Goal: Transaction & Acquisition: Obtain resource

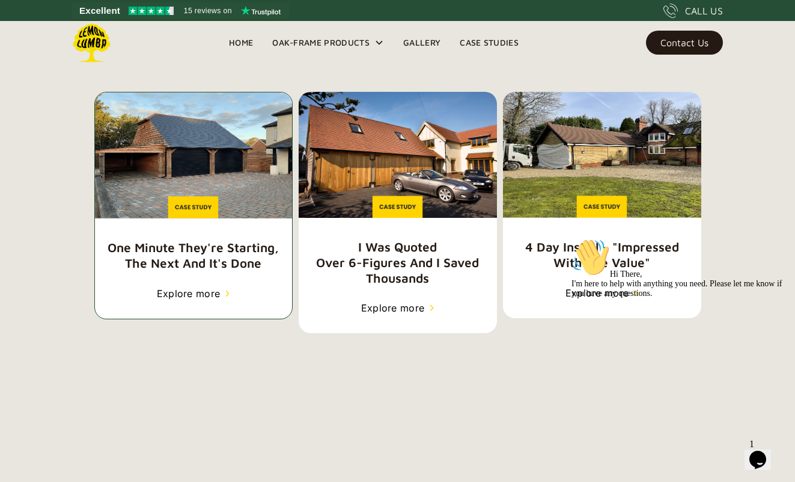
scroll to position [1877, 0]
click at [190, 288] on div "Explore more" at bounding box center [189, 294] width 64 height 14
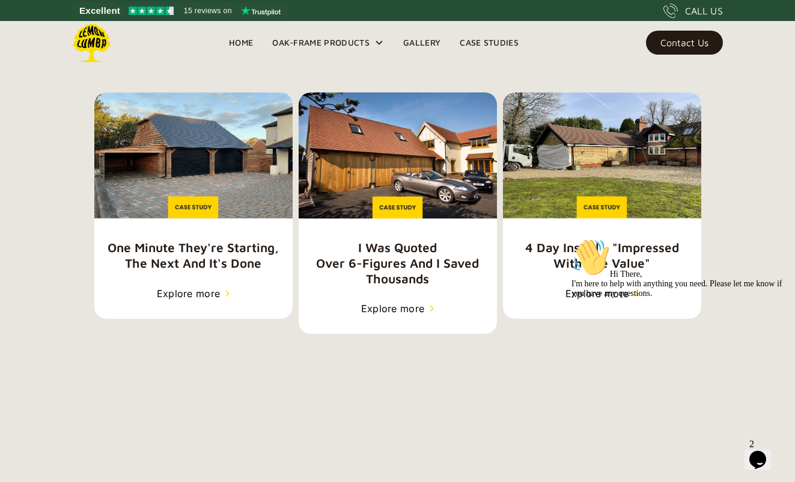
click at [424, 41] on link "Gallery" at bounding box center [422, 43] width 56 height 18
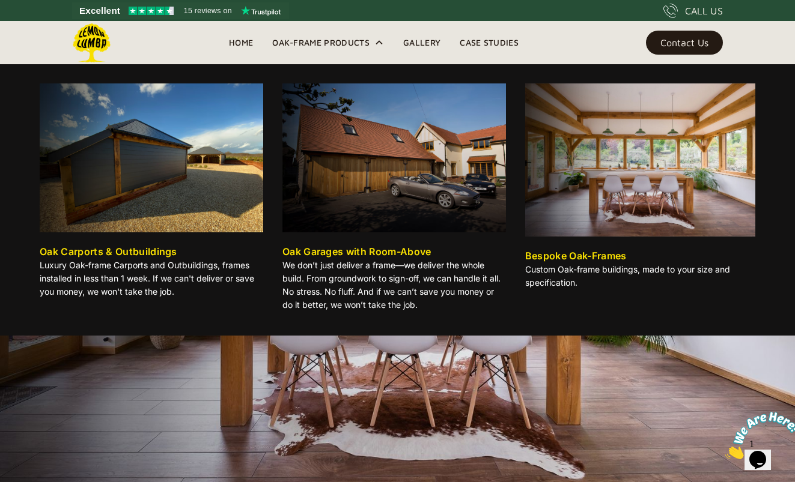
click at [322, 40] on div "Oak-Frame Products" at bounding box center [320, 42] width 97 height 14
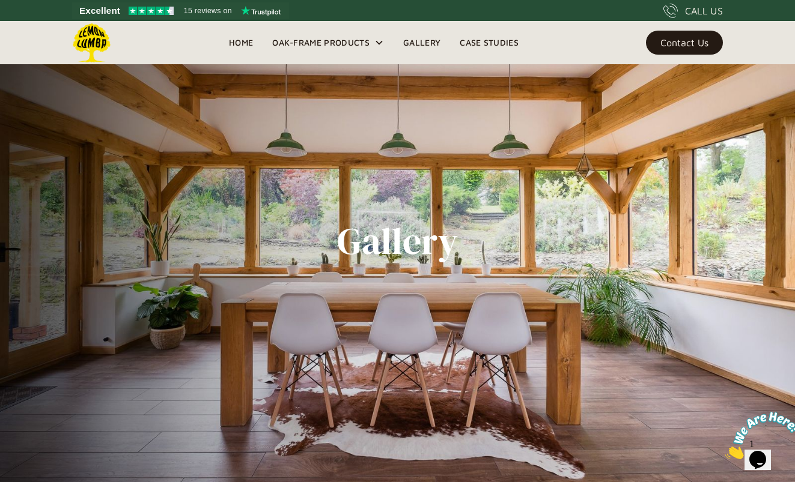
click at [322, 39] on div "Oak-Frame Products" at bounding box center [320, 42] width 97 height 14
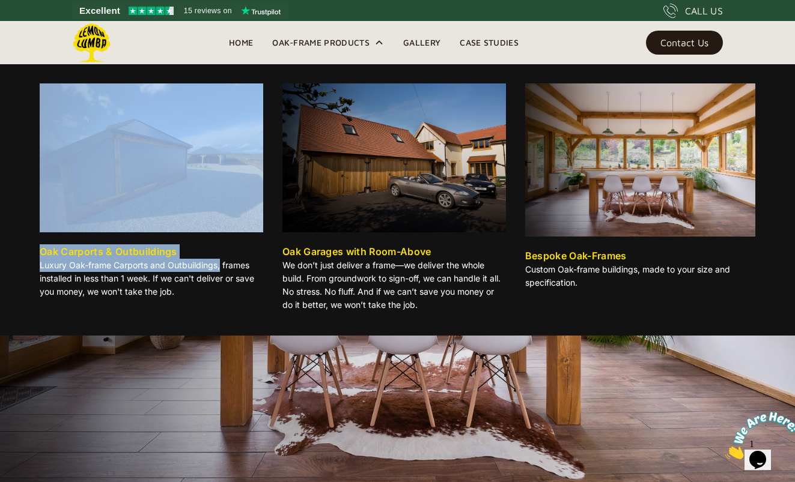
drag, startPoint x: 330, startPoint y: 43, endPoint x: 93, endPoint y: 305, distance: 353.0
click at [263, 64] on div "Oak-Frame Products Oak Carports & Outbuildings Luxury Oak-frame Carports and Ou…" at bounding box center [328, 42] width 131 height 43
click at [93, 299] on p "Luxury Oak-frame Carports and Outbuildings, frames installed in less than 1 wee…" at bounding box center [151, 279] width 223 height 40
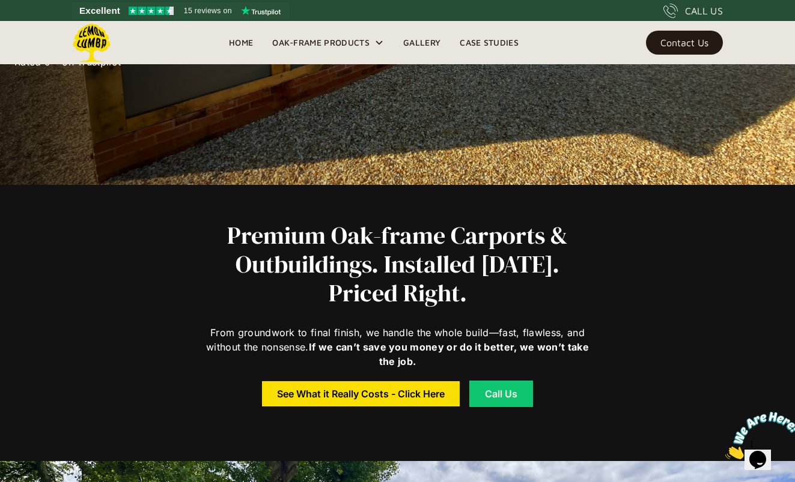
scroll to position [296, 0]
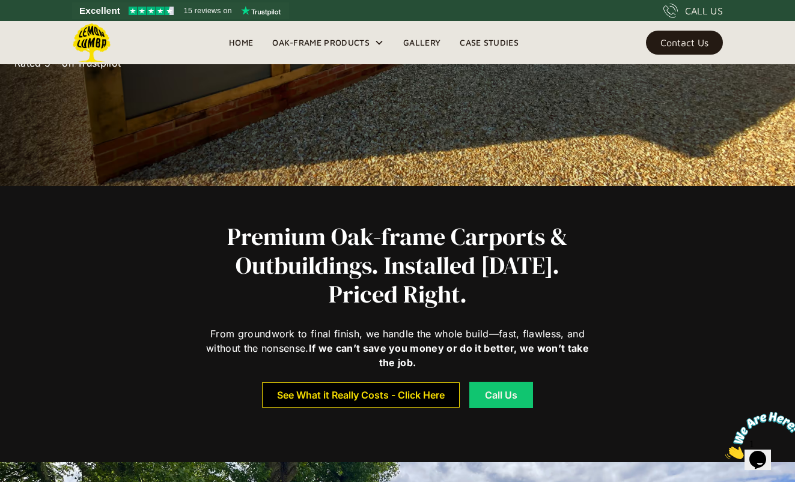
click at [374, 402] on link "See What it Really Costs - Click Here" at bounding box center [361, 395] width 198 height 25
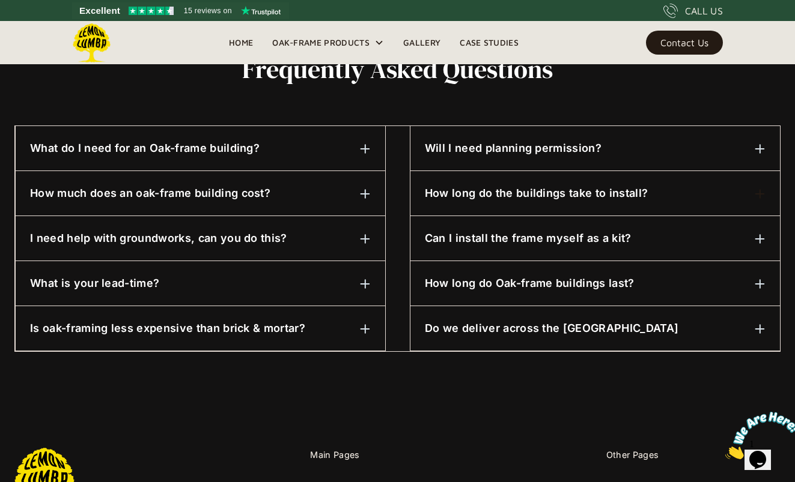
scroll to position [598, 0]
click at [761, 146] on img at bounding box center [760, 149] width 11 height 11
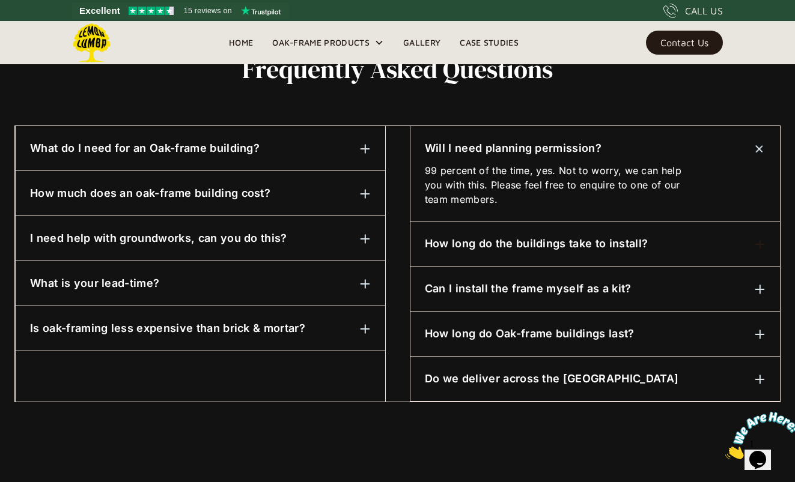
click at [759, 288] on img at bounding box center [760, 289] width 11 height 11
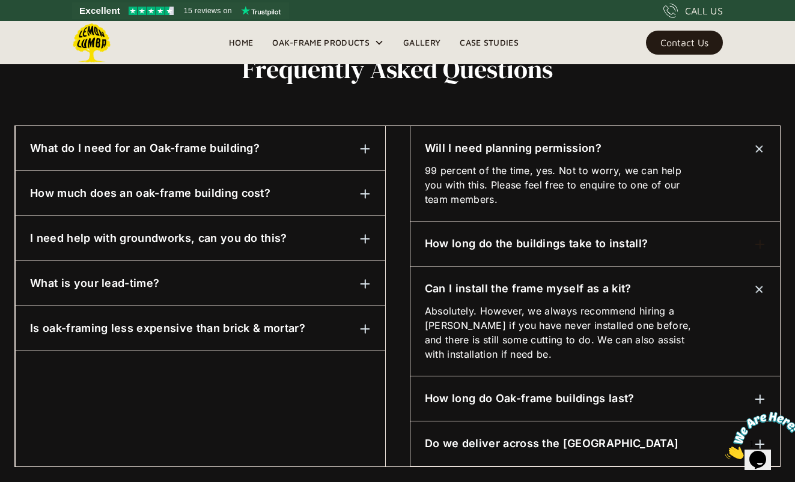
click at [758, 394] on div at bounding box center [760, 399] width 11 height 14
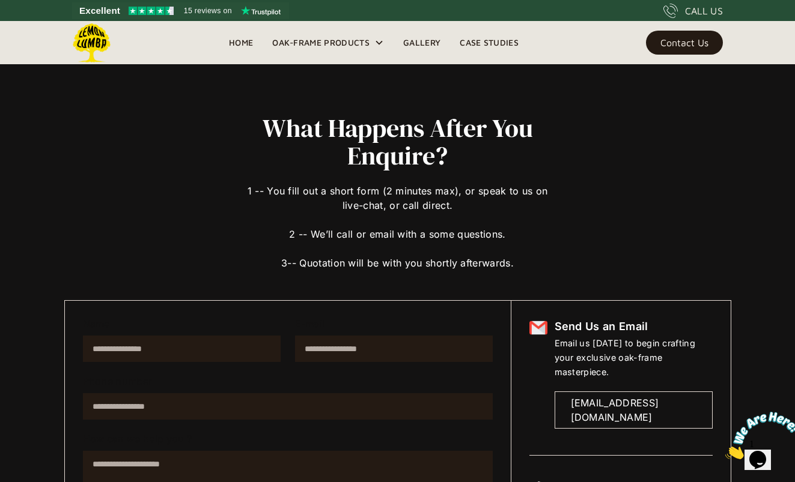
scroll to position [0, 0]
